Goal: Find specific page/section: Find specific page/section

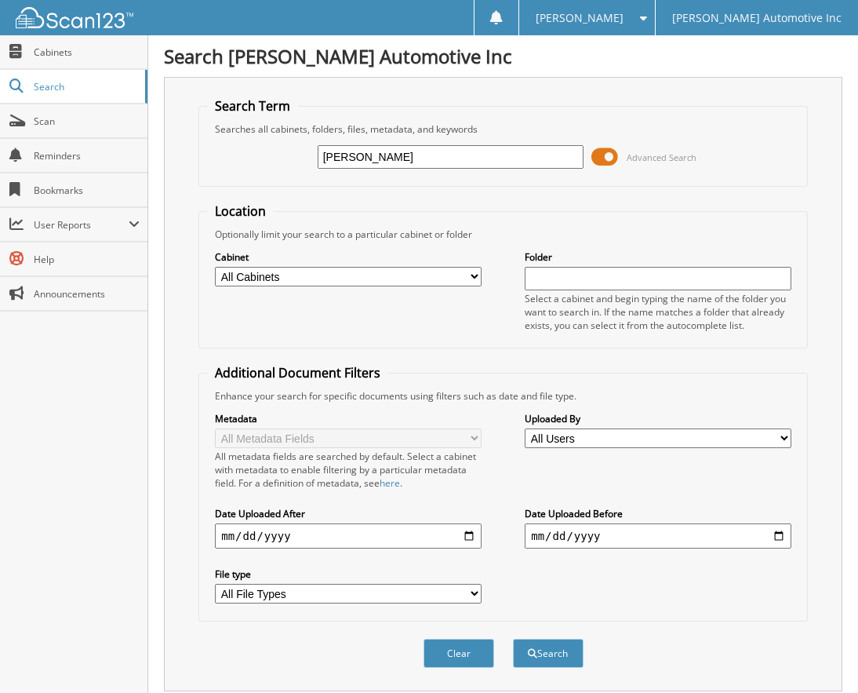
type input "[PERSON_NAME]"
click at [513, 639] on button "Search" at bounding box center [548, 653] width 71 height 29
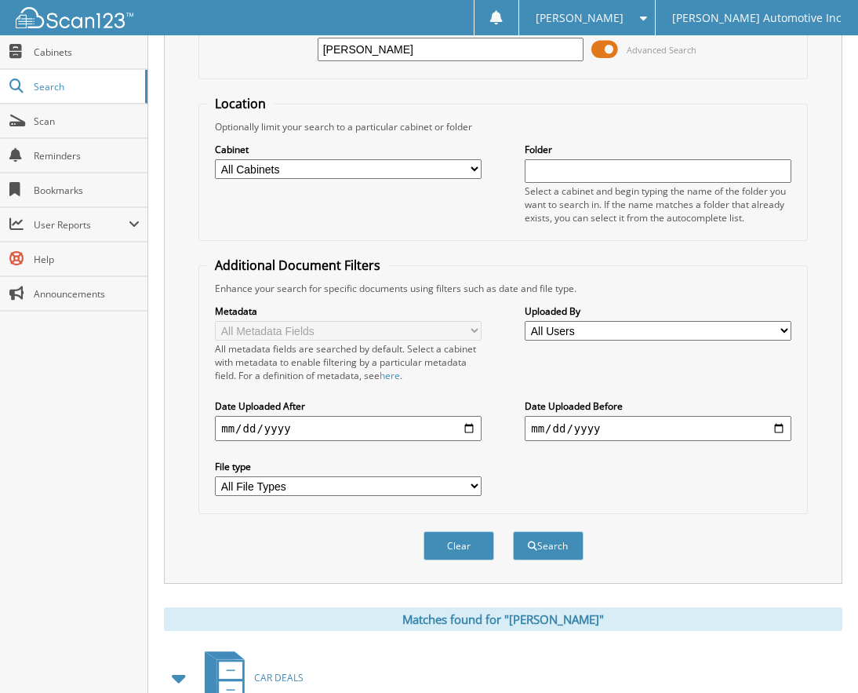
scroll to position [275, 0]
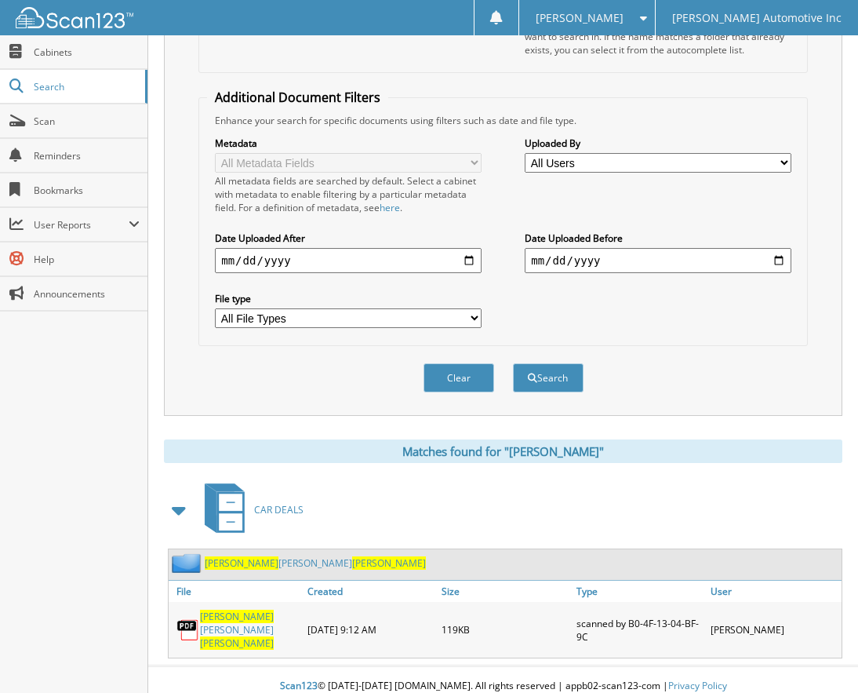
click at [239, 622] on link "[PERSON_NAME]" at bounding box center [250, 630] width 100 height 40
click at [779, 383] on div "Clear Search" at bounding box center [503, 378] width 610 height 64
click at [231, 614] on link "JOHN EUGENE SEASTRAND" at bounding box center [250, 630] width 100 height 40
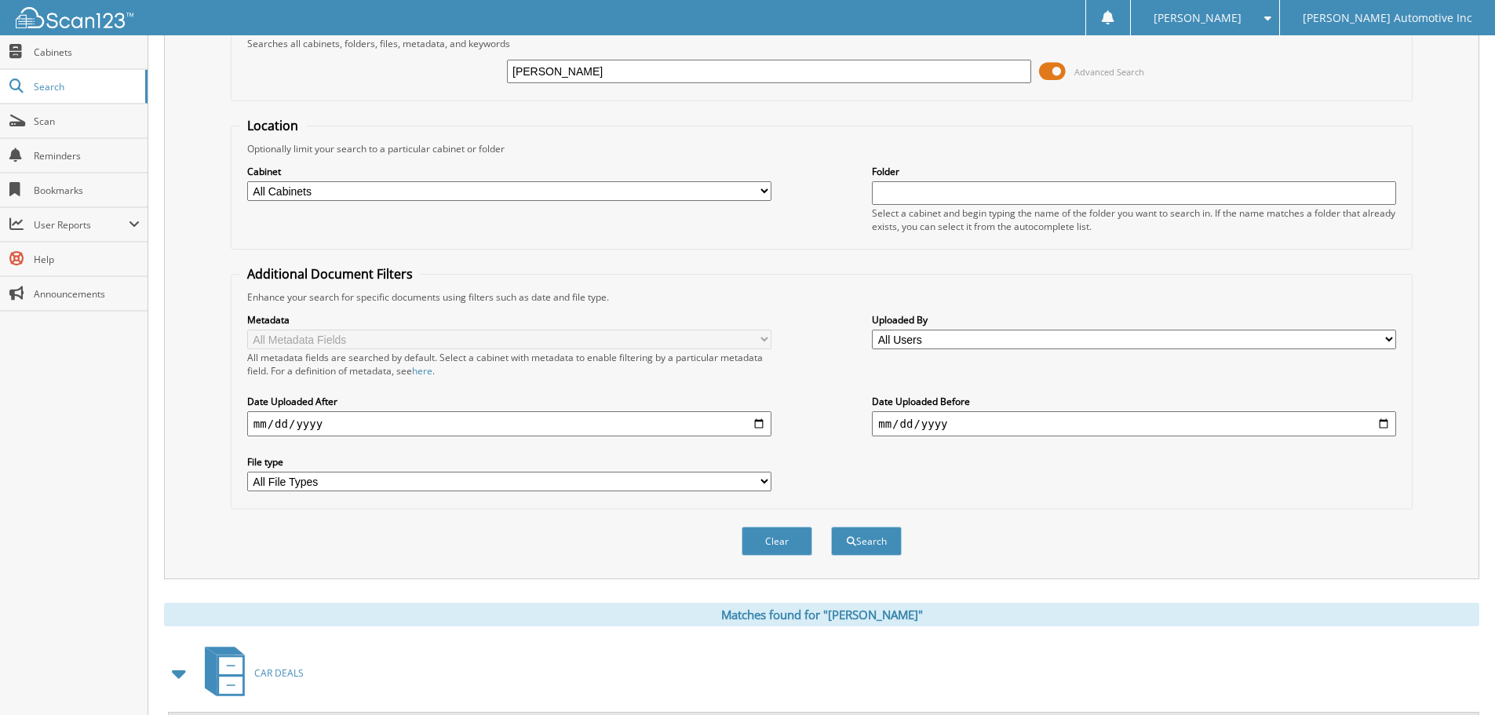
scroll to position [0, 0]
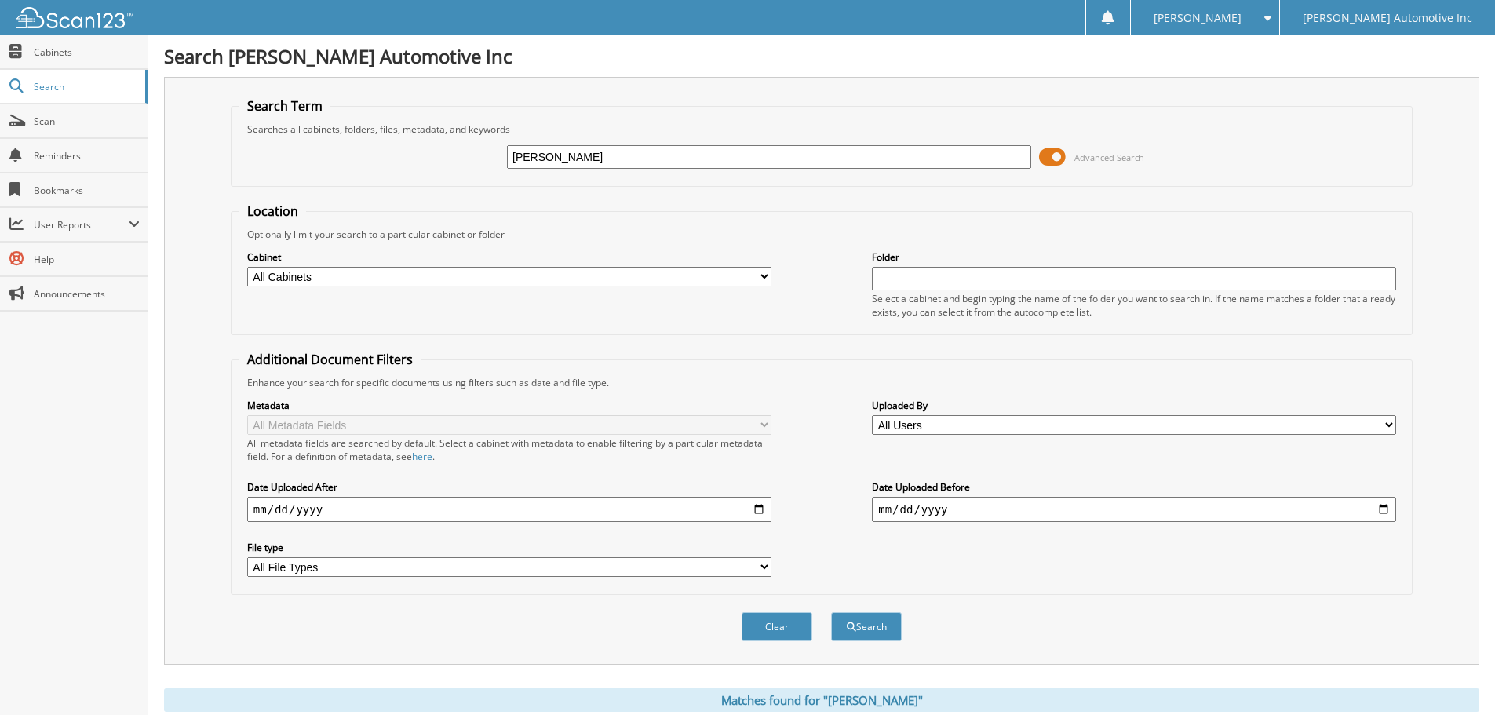
drag, startPoint x: 641, startPoint y: 167, endPoint x: 377, endPoint y: 135, distance: 265.6
click at [368, 135] on fieldset "Search Term Searches all cabinets, folders, files, metadata, and keywords JOHN …" at bounding box center [821, 141] width 1181 height 89
type input "252349"
click at [831, 612] on button "Search" at bounding box center [866, 626] width 71 height 29
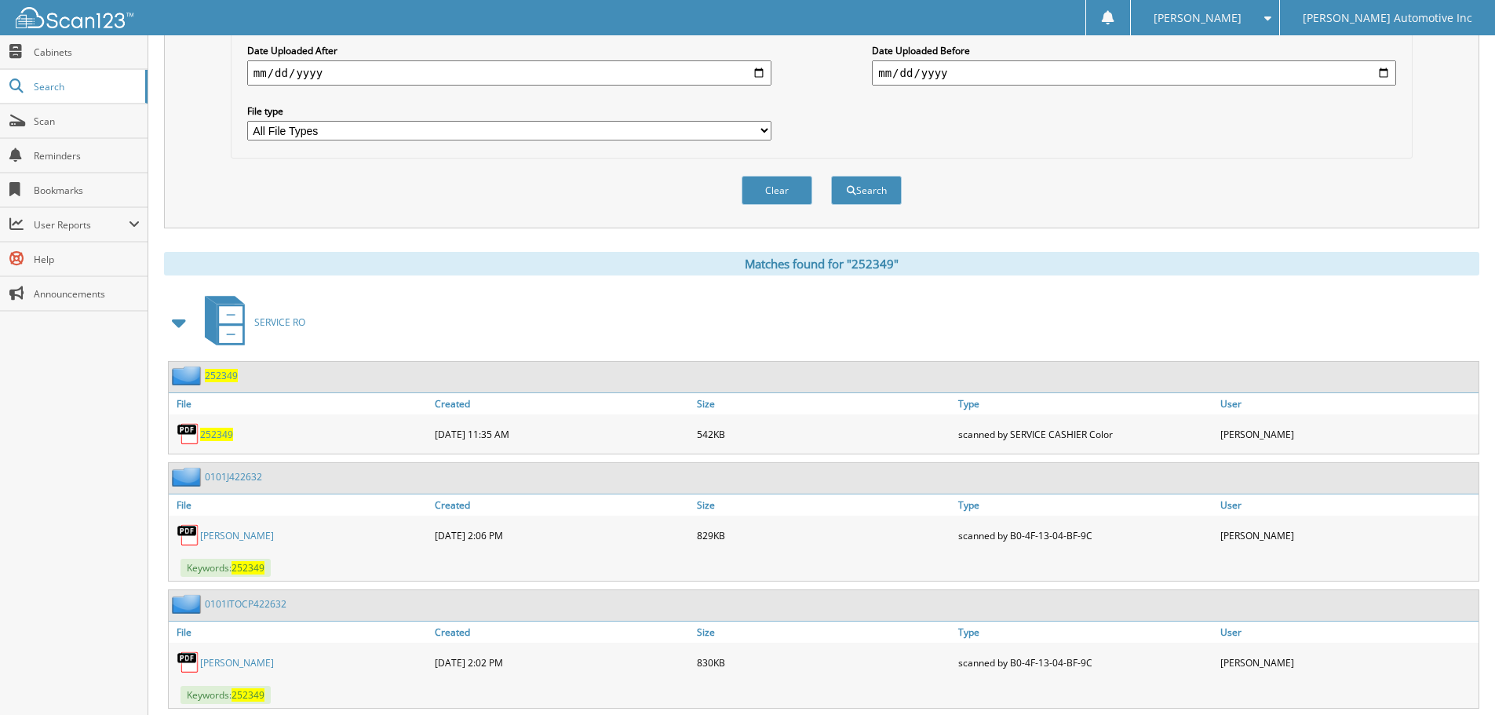
scroll to position [478, 0]
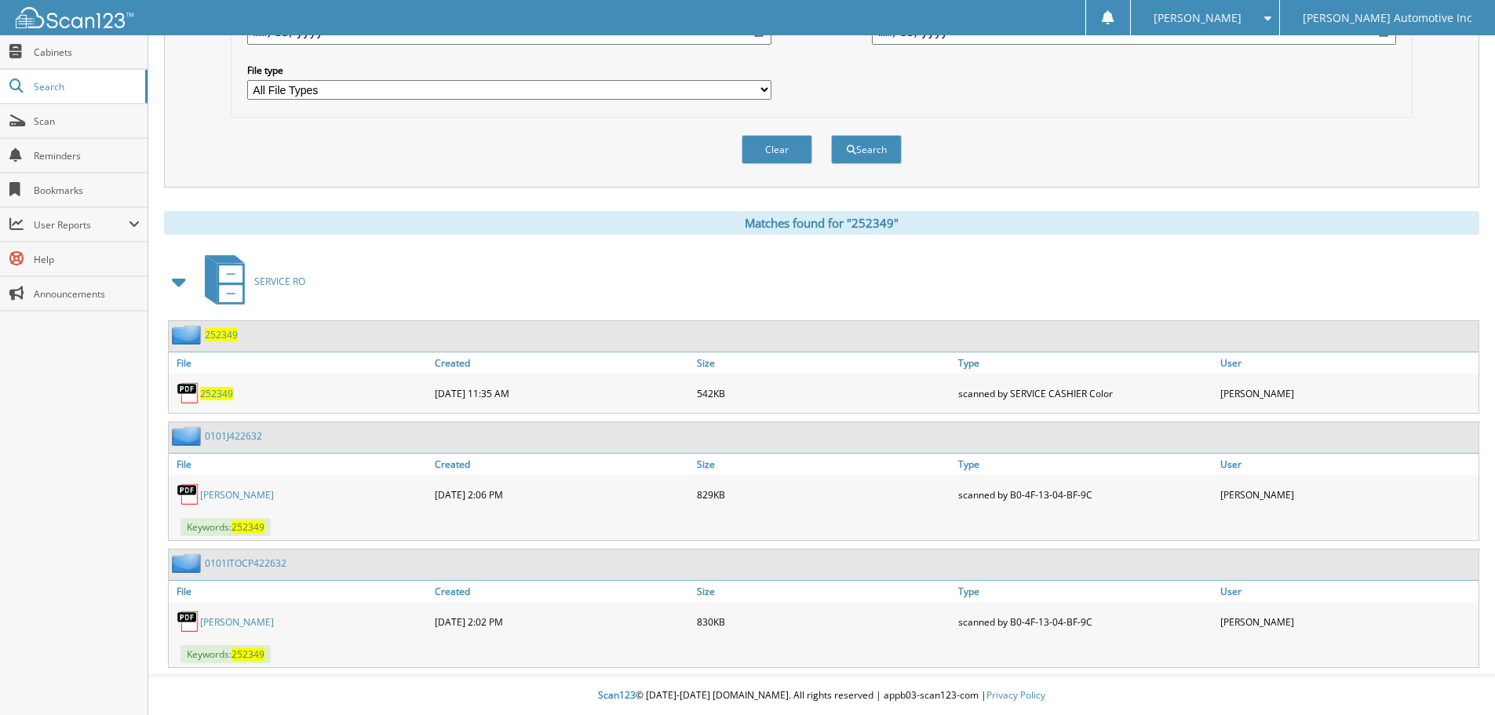
click at [233, 493] on link "MARIA ELISA ACEVEDO" at bounding box center [237, 494] width 74 height 13
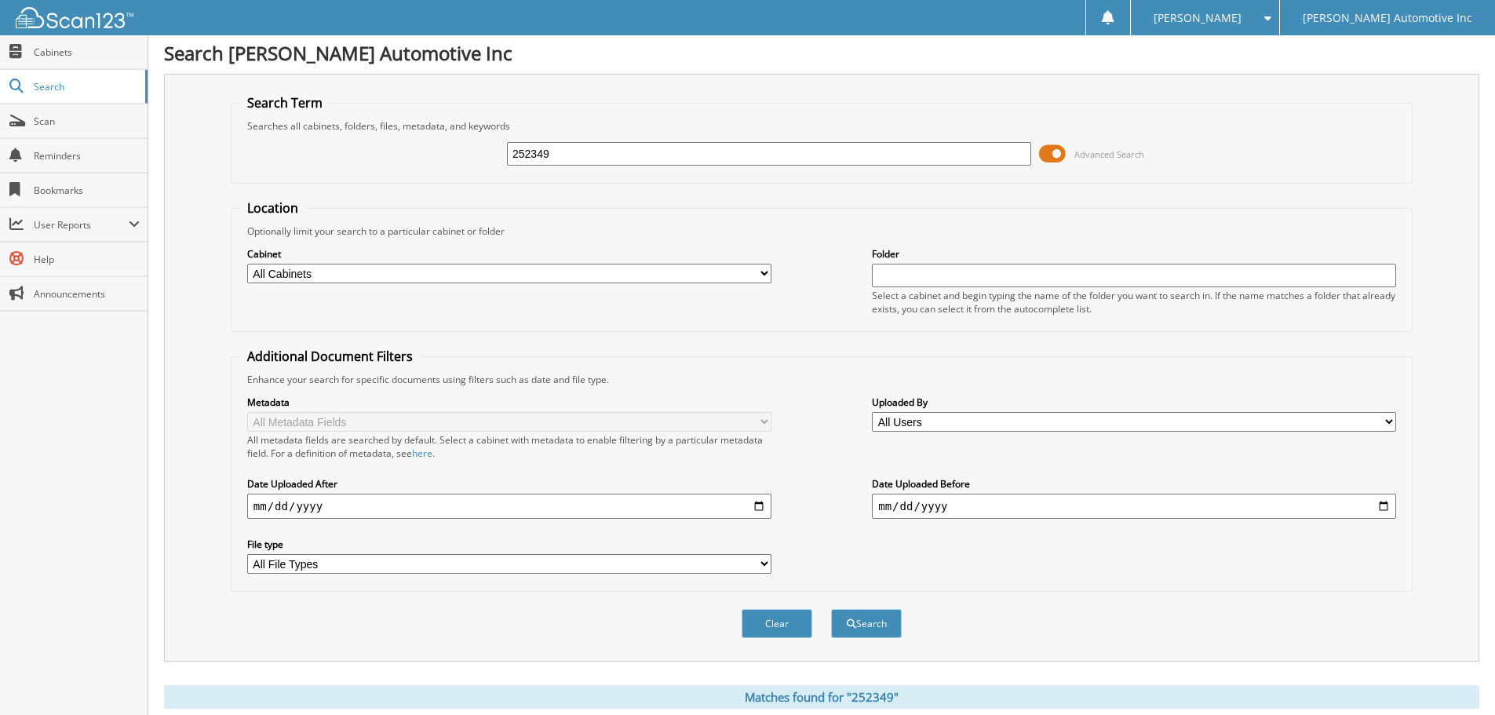
scroll to position [0, 0]
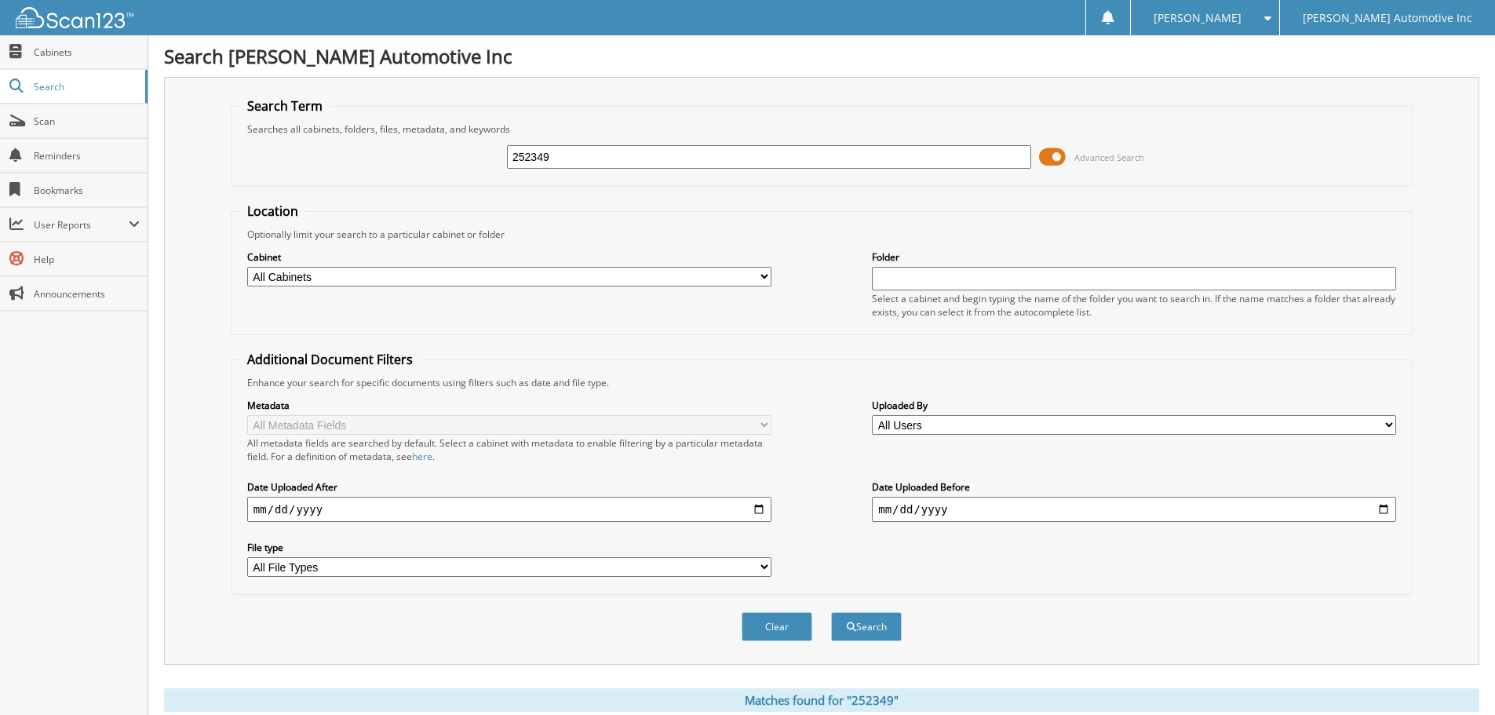
drag, startPoint x: 563, startPoint y: 161, endPoint x: 547, endPoint y: 166, distance: 16.4
click at [353, 137] on div "252349 Advanced Search" at bounding box center [821, 157] width 1164 height 42
type input "343717"
click at [831, 612] on button "Search" at bounding box center [866, 626] width 71 height 29
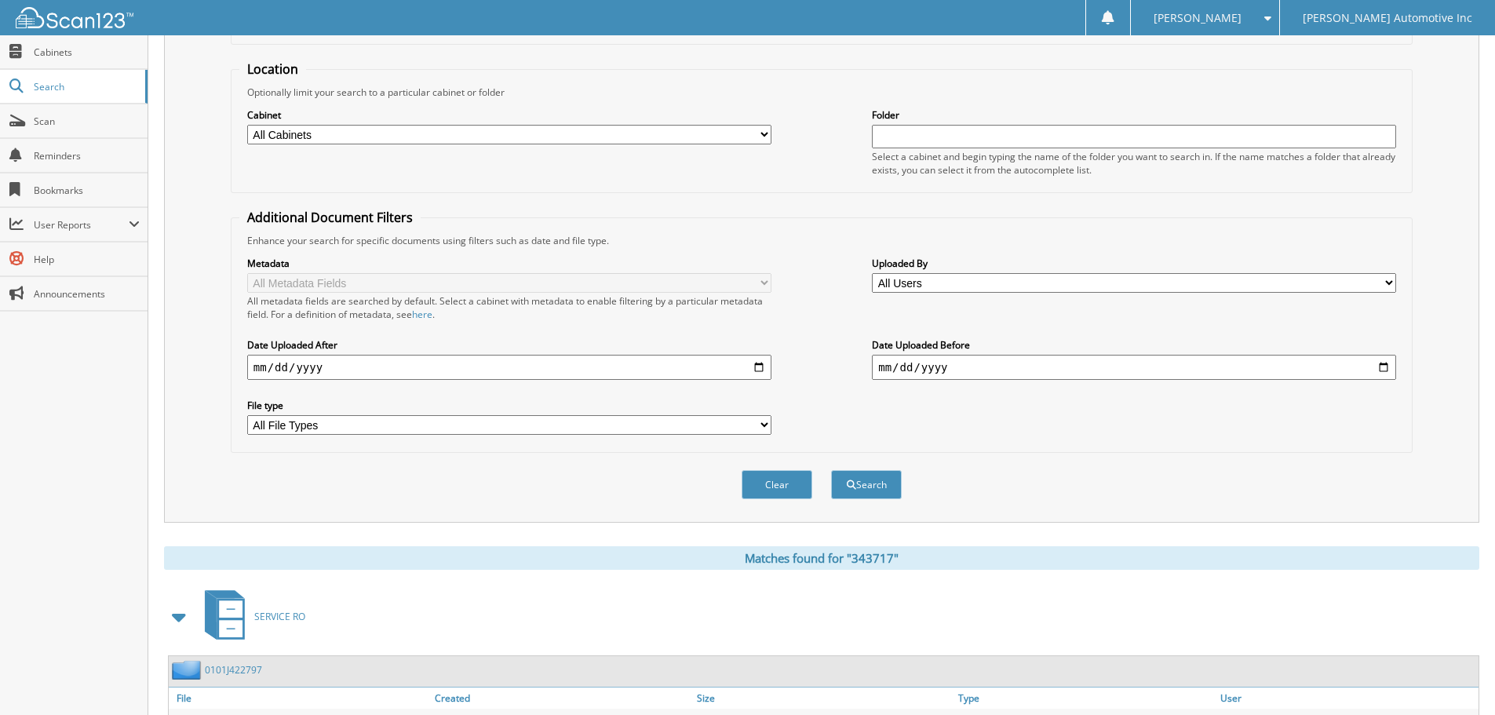
scroll to position [289, 0]
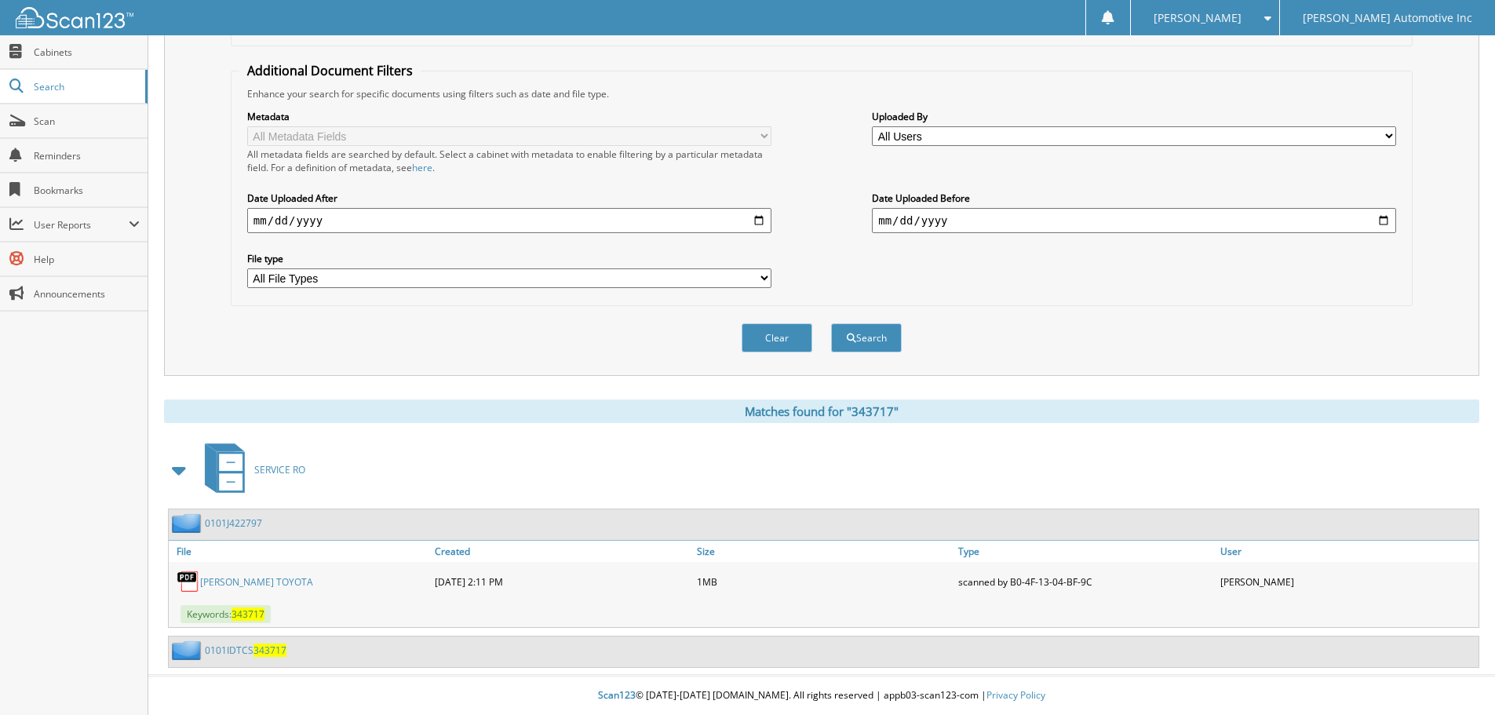
click at [264, 584] on link "[PERSON_NAME] TOYOTA" at bounding box center [256, 581] width 113 height 13
